Goal: Find specific fact: Find contact information

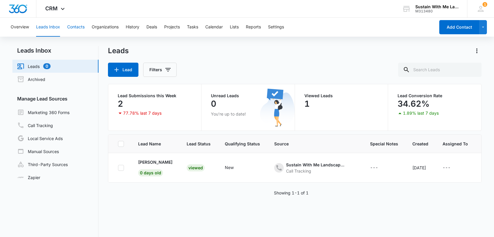
click at [81, 26] on button "Contacts" at bounding box center [75, 27] width 17 height 19
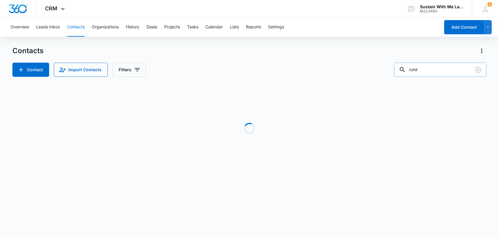
click at [439, 71] on input "rohit" at bounding box center [440, 70] width 92 height 14
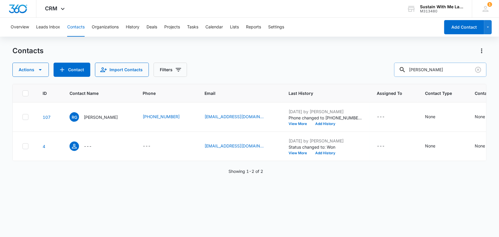
type input "[PERSON_NAME]"
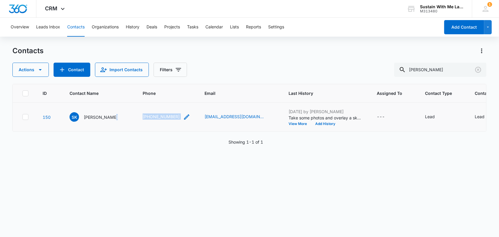
drag, startPoint x: 123, startPoint y: 125, endPoint x: 171, endPoint y: 128, distance: 47.7
click at [171, 128] on tr "150 SK [PERSON_NAME] [PHONE_NUMBER] [EMAIL_ADDRESS][DOMAIN_NAME] [DATE] by [PER…" at bounding box center [324, 117] width 623 height 29
copy tr "[PHONE_NUMBER]"
